Goal: Find specific page/section: Find specific page/section

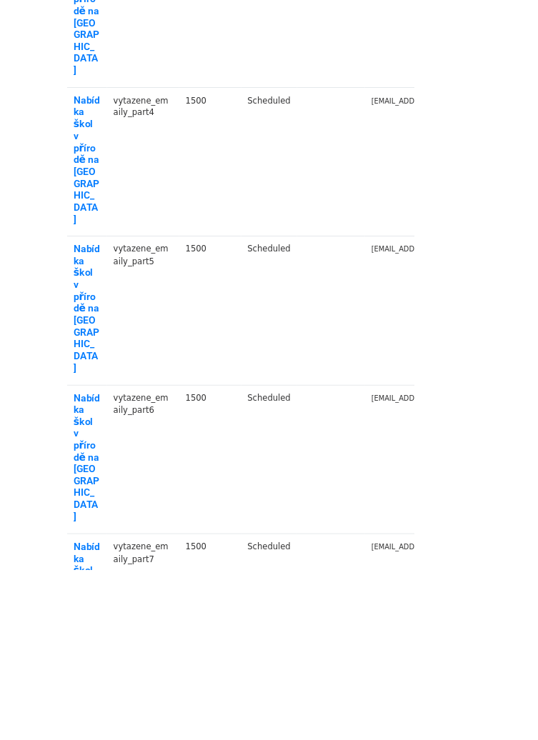
scroll to position [703, 0]
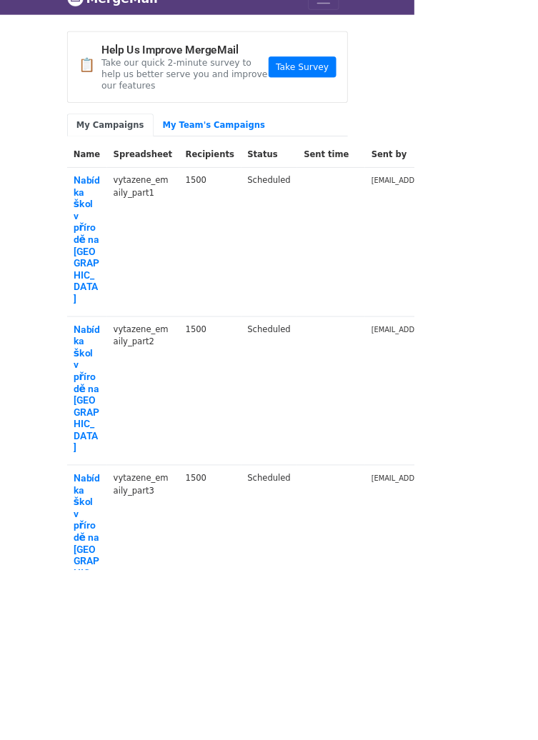
scroll to position [0, 0]
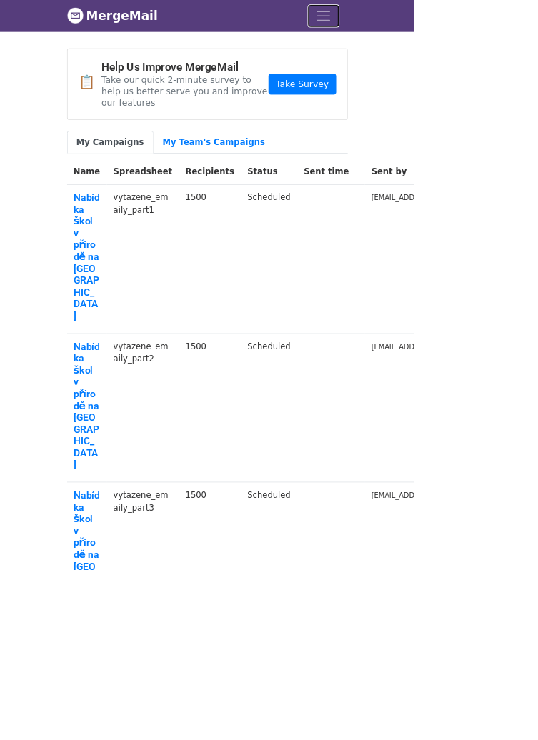
click at [425, 11] on span "Toggle navigation" at bounding box center [419, 20] width 21 height 21
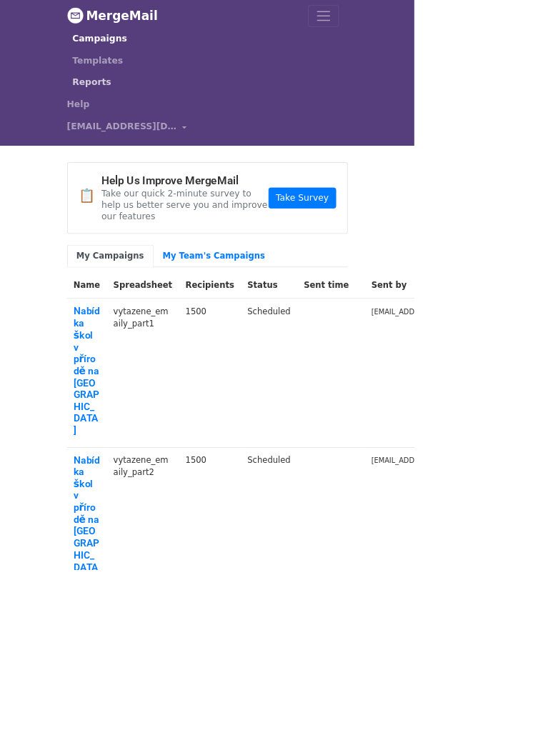
click at [119, 109] on link "Reports" at bounding box center [267, 107] width 346 height 29
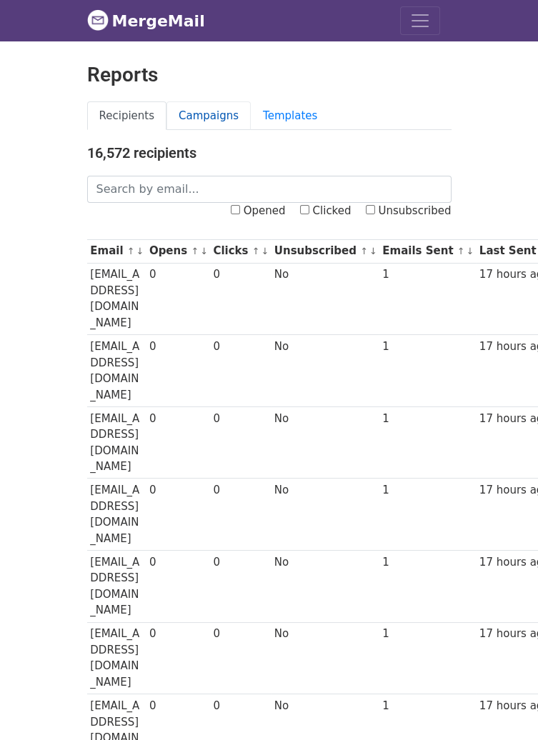
click at [204, 113] on link "Campaigns" at bounding box center [208, 115] width 84 height 29
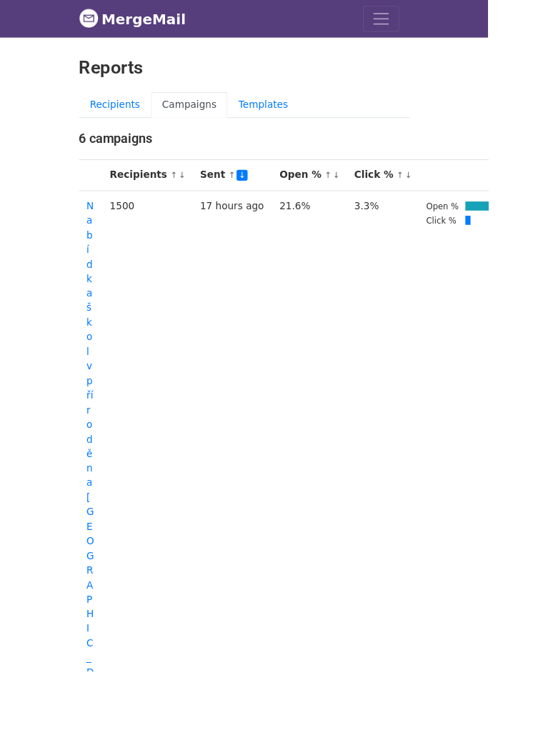
click at [143, 21] on link "MergeMail" at bounding box center [146, 21] width 118 height 30
